Goal: Task Accomplishment & Management: Use online tool/utility

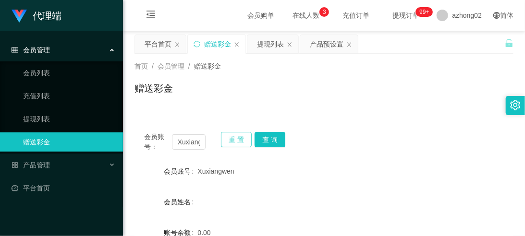
drag, startPoint x: 235, startPoint y: 141, endPoint x: 231, endPoint y: 144, distance: 5.2
click at [235, 141] on button "重 置" at bounding box center [236, 139] width 31 height 15
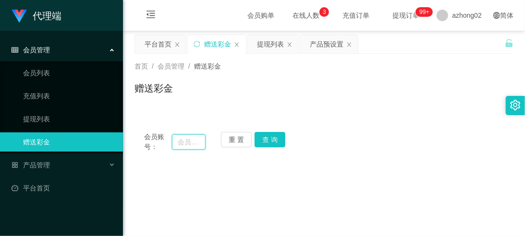
click at [196, 143] on input "text" at bounding box center [189, 142] width 34 height 15
paste input "6311"
type input "6311"
click at [257, 137] on button "查 询" at bounding box center [270, 139] width 31 height 15
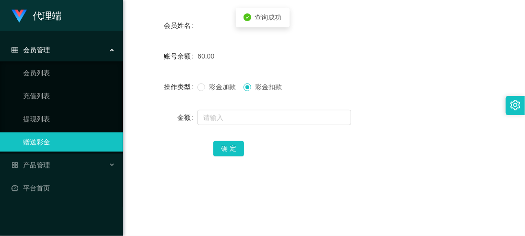
scroll to position [177, 0]
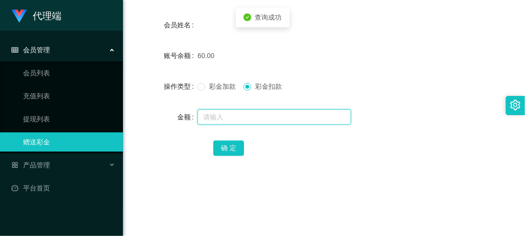
click at [248, 120] on input "text" at bounding box center [274, 117] width 154 height 15
type input "60"
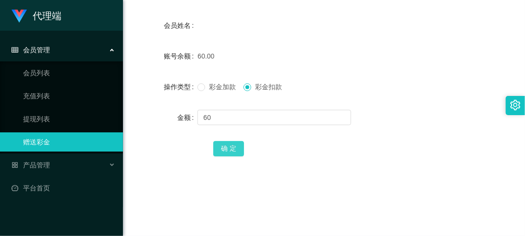
click at [219, 148] on button "确 定" at bounding box center [228, 148] width 31 height 15
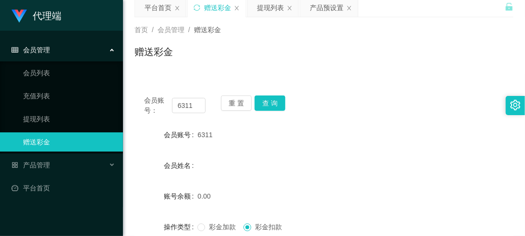
scroll to position [35, 0]
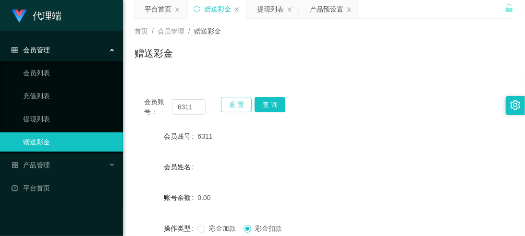
click at [231, 106] on button "重 置" at bounding box center [236, 104] width 31 height 15
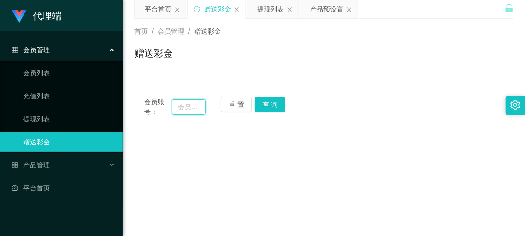
click at [190, 111] on input "text" at bounding box center [189, 106] width 34 height 15
paste input "xy9003"
type input "xy9003"
click at [284, 110] on button "查 询" at bounding box center [270, 104] width 31 height 15
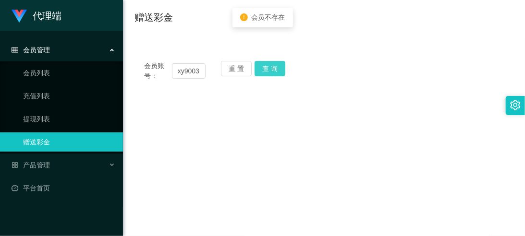
scroll to position [71, 0]
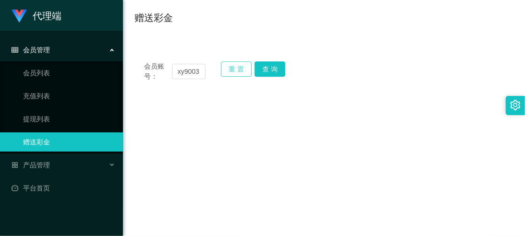
click at [242, 68] on button "重 置" at bounding box center [236, 69] width 31 height 15
click at [174, 68] on input "text" at bounding box center [189, 71] width 34 height 15
paste input "Wendy87"
type input "Wendy87"
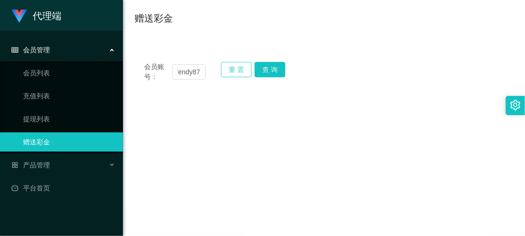
scroll to position [0, 0]
click at [249, 70] on button "重 置" at bounding box center [236, 69] width 31 height 15
click at [198, 66] on input "text" at bounding box center [189, 71] width 34 height 15
paste input "Wendy87"
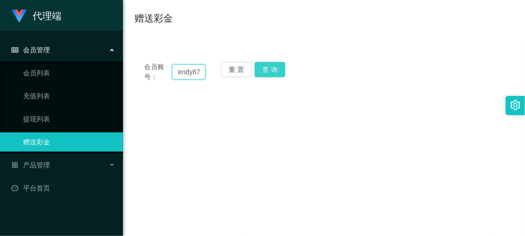
type input "Wendy87"
click at [271, 68] on button "查 询" at bounding box center [270, 69] width 31 height 15
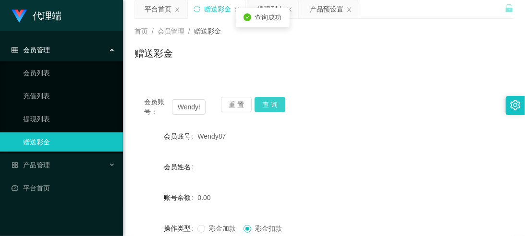
scroll to position [35, 0]
click at [262, 99] on button "查 询" at bounding box center [270, 105] width 31 height 15
click at [262, 99] on button "查 询" at bounding box center [275, 105] width 41 height 15
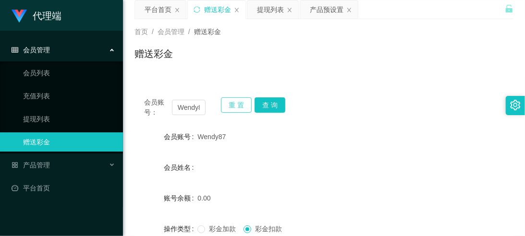
click at [229, 98] on button "重 置" at bounding box center [236, 105] width 31 height 15
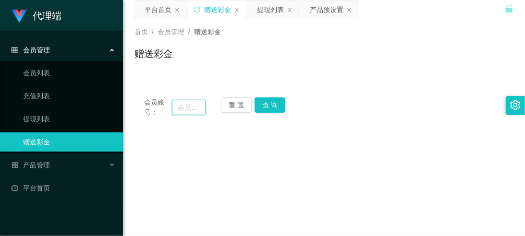
click at [200, 108] on input "text" at bounding box center [189, 107] width 34 height 15
paste input "Tcleong"
type input "Tcleong"
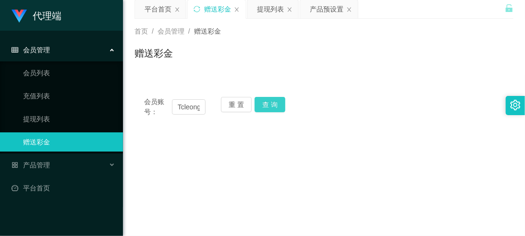
click at [270, 104] on button "查 询" at bounding box center [270, 104] width 31 height 15
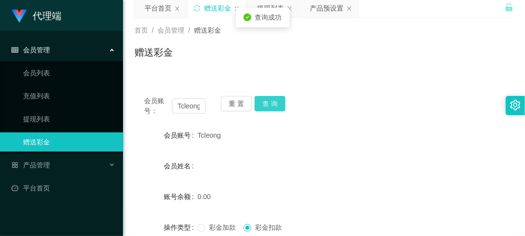
scroll to position [35, 0]
click at [265, 93] on div "会员账号： Tcleong 重 置 查 询 会员账号 Tcleong 会员姓名 账号余额 0.00 操作类型 彩金加款 彩金扣款 金额 确 定" at bounding box center [324, 204] width 379 height 234
click at [265, 94] on div "会员账号： Tcleong 重 置 查 询 会员账号 Tcleong 会员姓名 账号余额 0.00 操作类型 彩金加款 彩金扣款 金额 确 定" at bounding box center [324, 204] width 379 height 234
click at [266, 98] on button "查 询" at bounding box center [270, 104] width 31 height 15
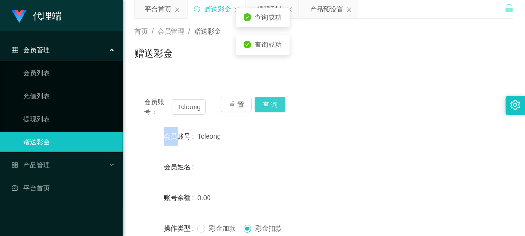
click at [267, 105] on button "查 询" at bounding box center [270, 104] width 31 height 15
drag, startPoint x: 267, startPoint y: 105, endPoint x: 281, endPoint y: 95, distance: 16.5
click at [267, 82] on div "查询成功" at bounding box center [263, 72] width 54 height 20
